Goal: Entertainment & Leisure: Consume media (video, audio)

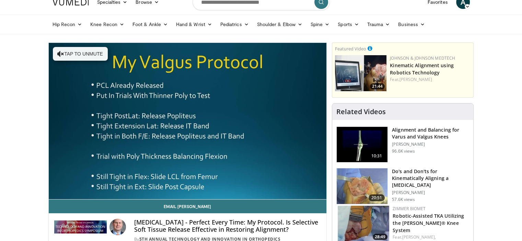
scroll to position [22, 0]
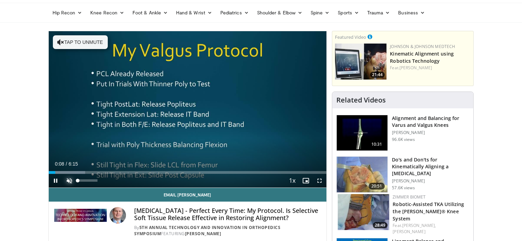
click at [72, 182] on span "Video Player" at bounding box center [69, 181] width 14 height 14
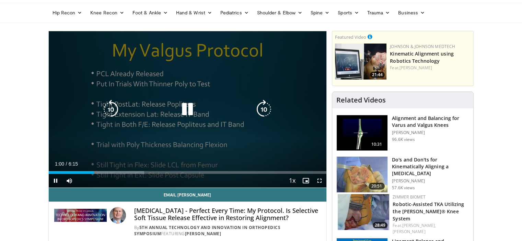
click at [183, 115] on icon "Video Player" at bounding box center [187, 109] width 19 height 19
click at [185, 110] on icon "Video Player" at bounding box center [187, 109] width 19 height 19
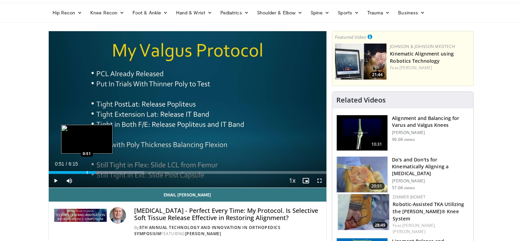
click at [87, 172] on div "Progress Bar" at bounding box center [87, 172] width 1 height 3
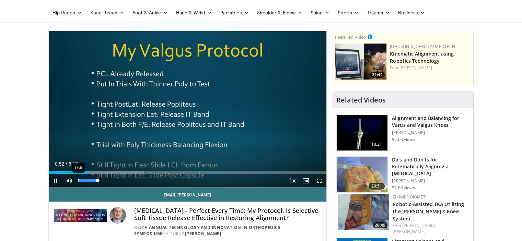
click at [76, 174] on div "0%" at bounding box center [88, 181] width 24 height 14
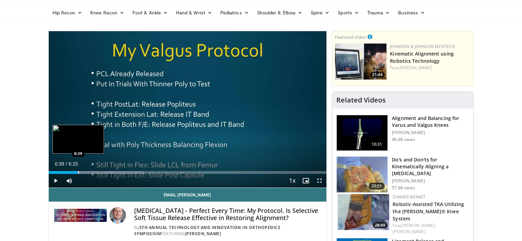
click at [78, 172] on div "Progress Bar" at bounding box center [78, 172] width 1 height 3
